Goal: Submit feedback/report problem

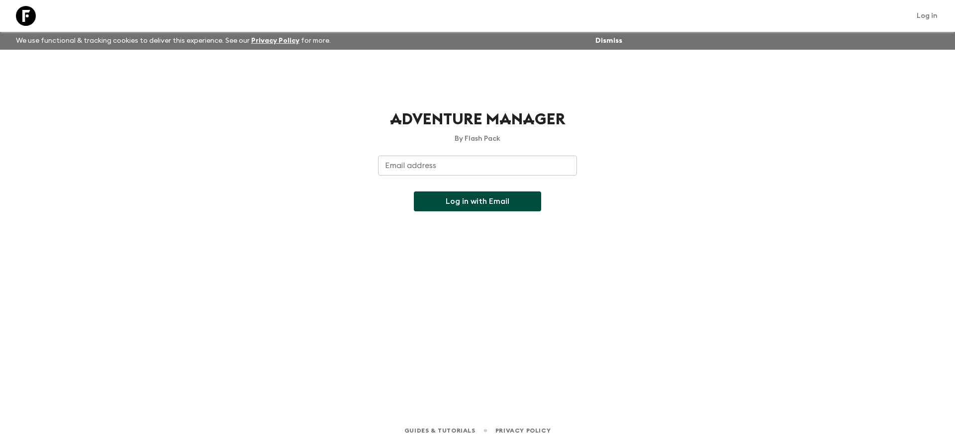
click at [472, 160] on input "Email address" at bounding box center [477, 166] width 199 height 20
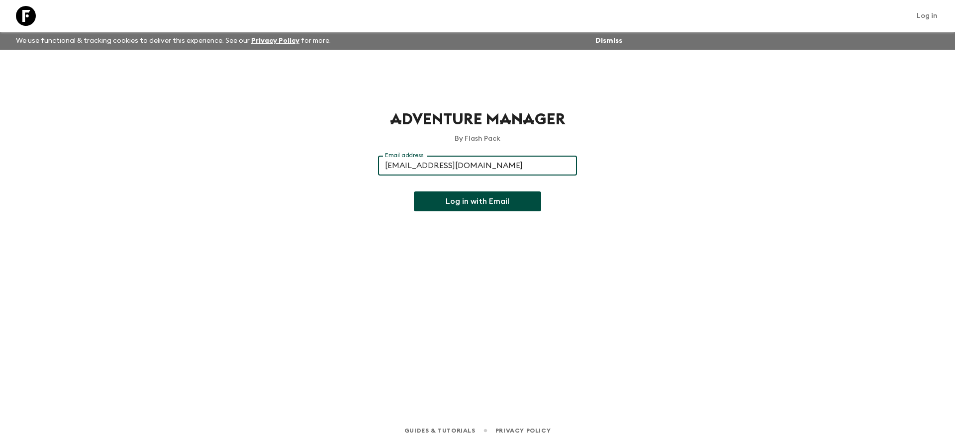
type input "[EMAIL_ADDRESS][DOMAIN_NAME]"
click at [490, 206] on button "Log in with Email" at bounding box center [477, 202] width 127 height 20
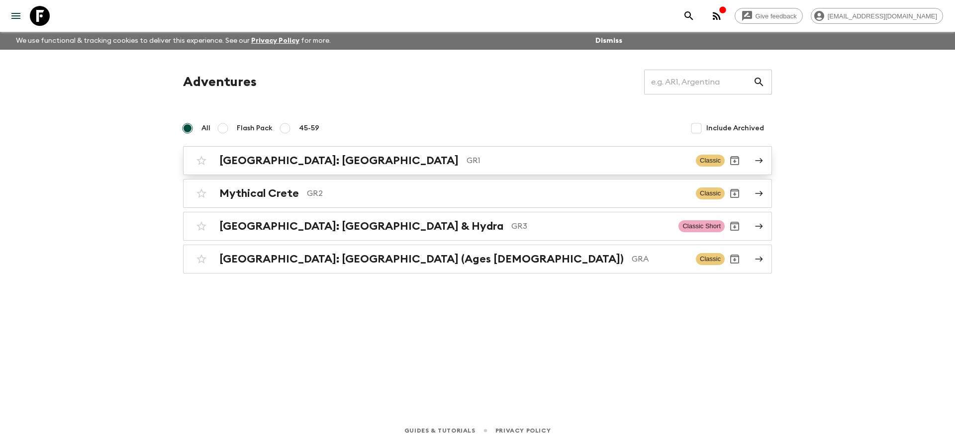
click at [300, 164] on h2 "[GEOGRAPHIC_DATA]: [GEOGRAPHIC_DATA]" at bounding box center [338, 160] width 239 height 13
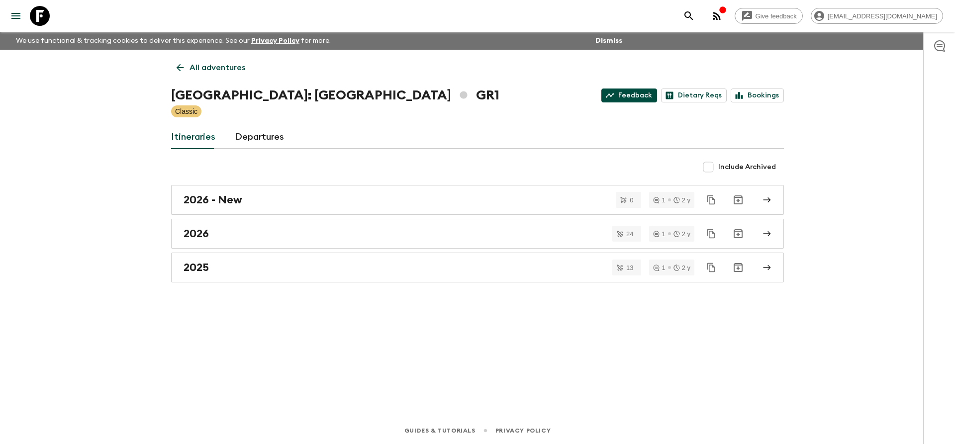
click at [628, 95] on link "Feedback" at bounding box center [630, 96] width 56 height 14
